Goal: Navigation & Orientation: Find specific page/section

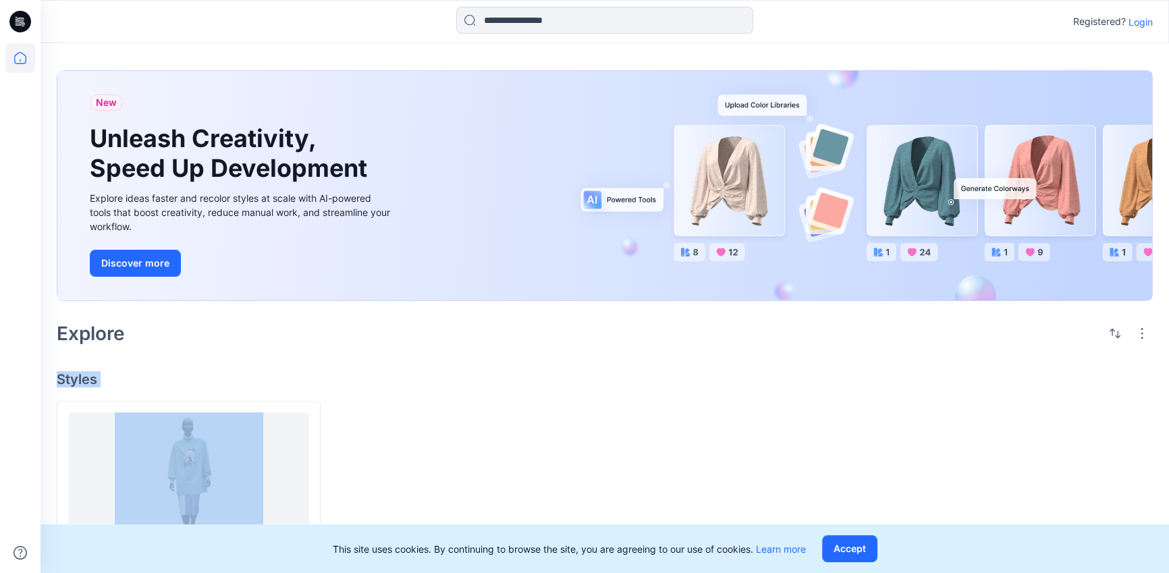
drag, startPoint x: 505, startPoint y: 401, endPoint x: 528, endPoint y: 351, distance: 55.3
click at [528, 357] on div "New Unleash Creativity, Speed Up Development Explore ideas faster and recolor s…" at bounding box center [604, 358] width 1128 height 630
